Goal: Check status: Check status

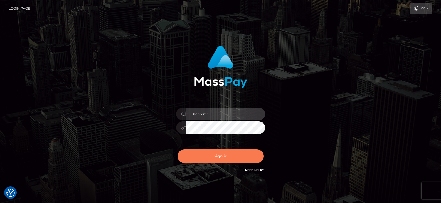
type input "Nocelyn.xcite"
click at [224, 157] on button "Sign in" at bounding box center [221, 157] width 86 height 14
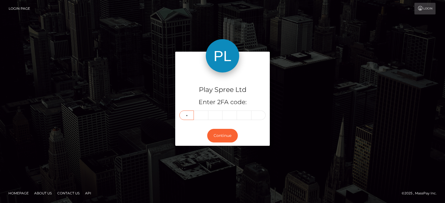
type input "4"
type input "7"
type input "4"
type input "7"
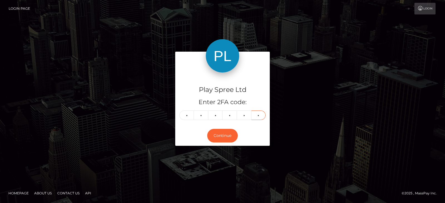
type input "0"
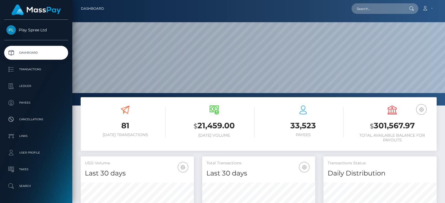
scroll to position [99, 113]
click at [401, 123] on h3 "$ 301,567.97" at bounding box center [392, 125] width 81 height 11
copy h3 "301,567.97"
